Goal: Navigation & Orientation: Find specific page/section

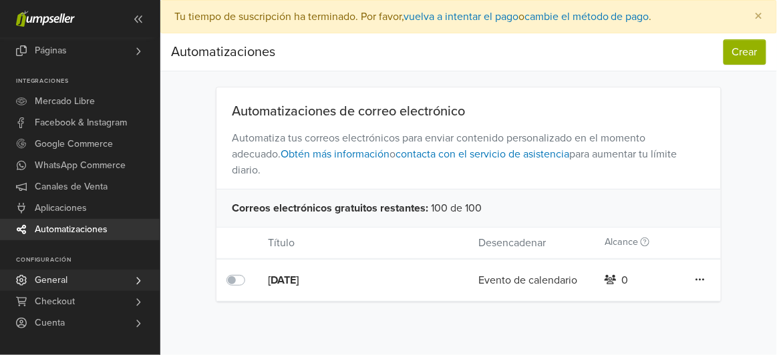
click at [90, 278] on link "General" at bounding box center [80, 280] width 160 height 21
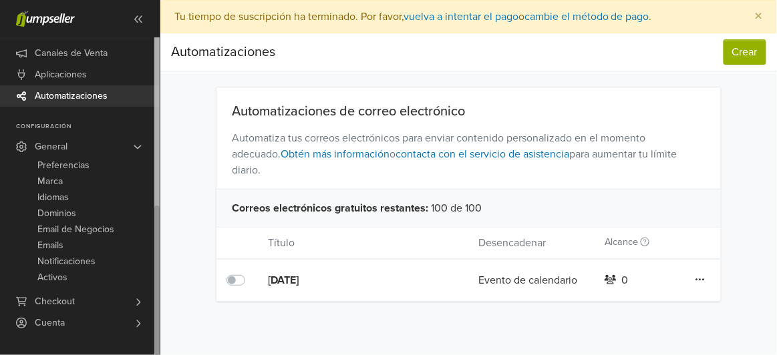
click at [82, 301] on link "Checkout" at bounding box center [80, 301] width 160 height 21
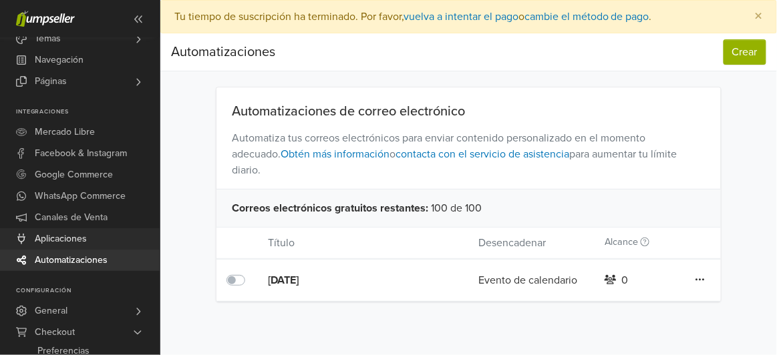
click at [63, 235] on span "Aplicaciones" at bounding box center [61, 238] width 52 height 21
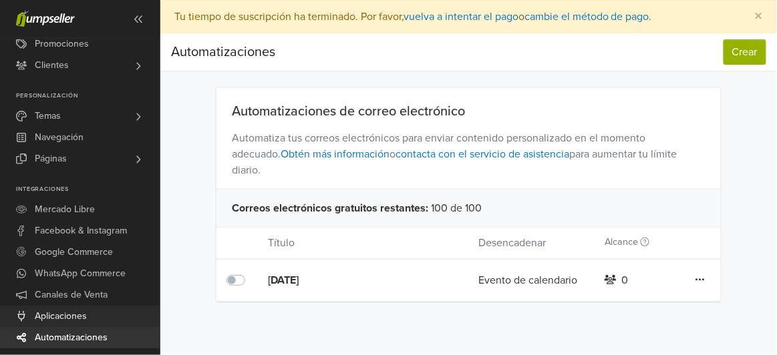
click at [69, 310] on span "Aplicaciones" at bounding box center [61, 316] width 52 height 21
